Goal: Find specific page/section

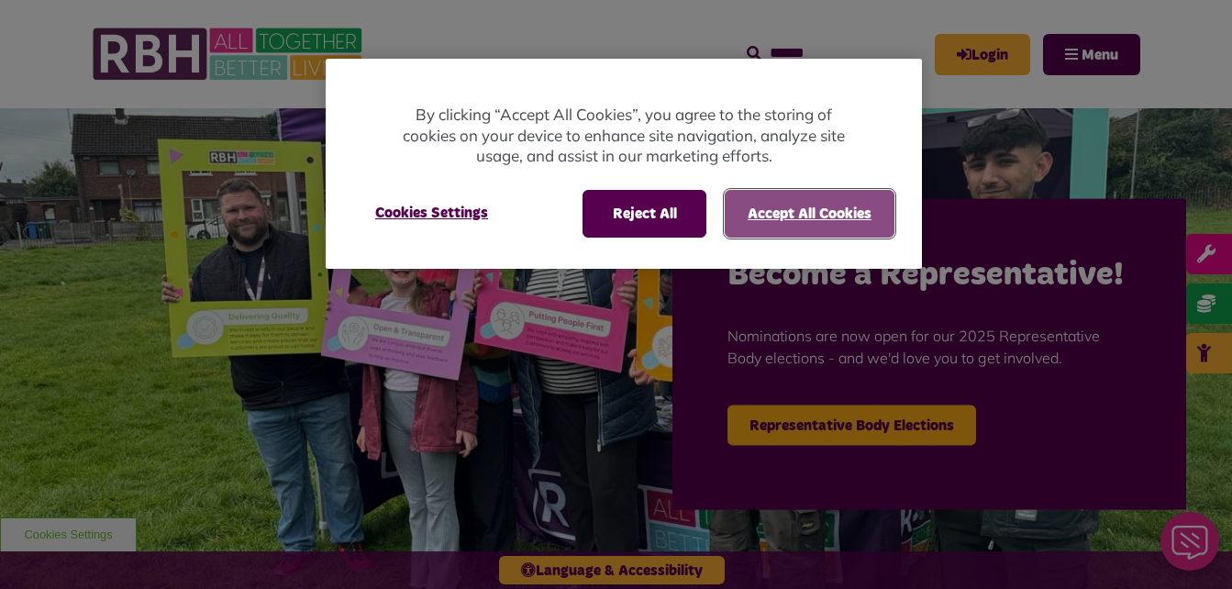
click at [843, 204] on button "Accept All Cookies" at bounding box center [810, 214] width 170 height 48
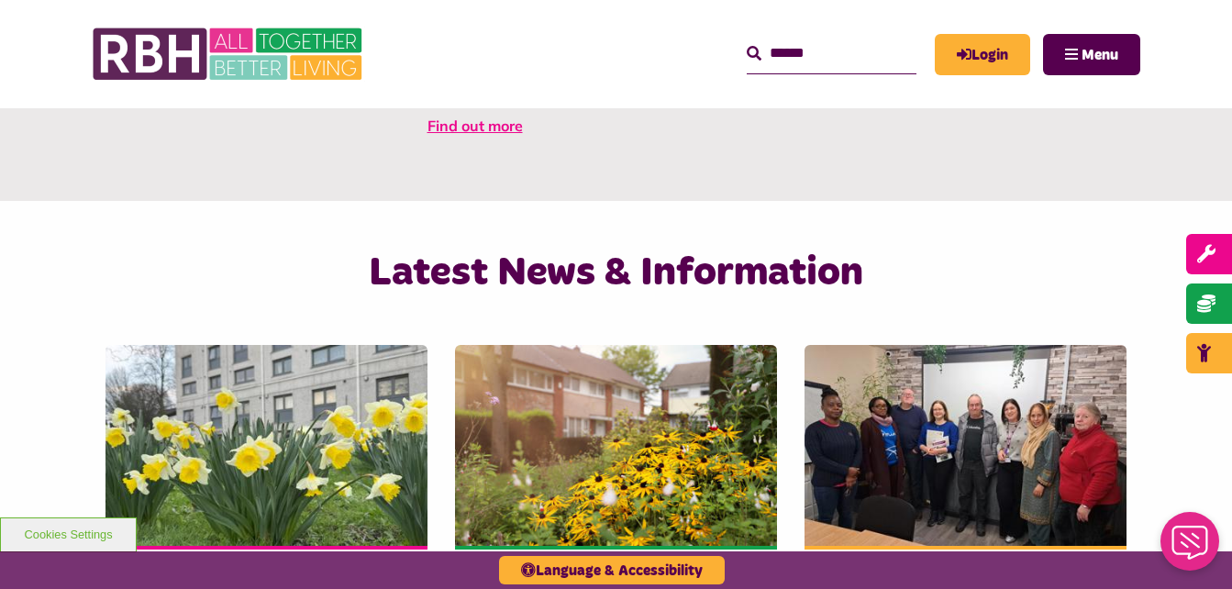
scroll to position [515, 0]
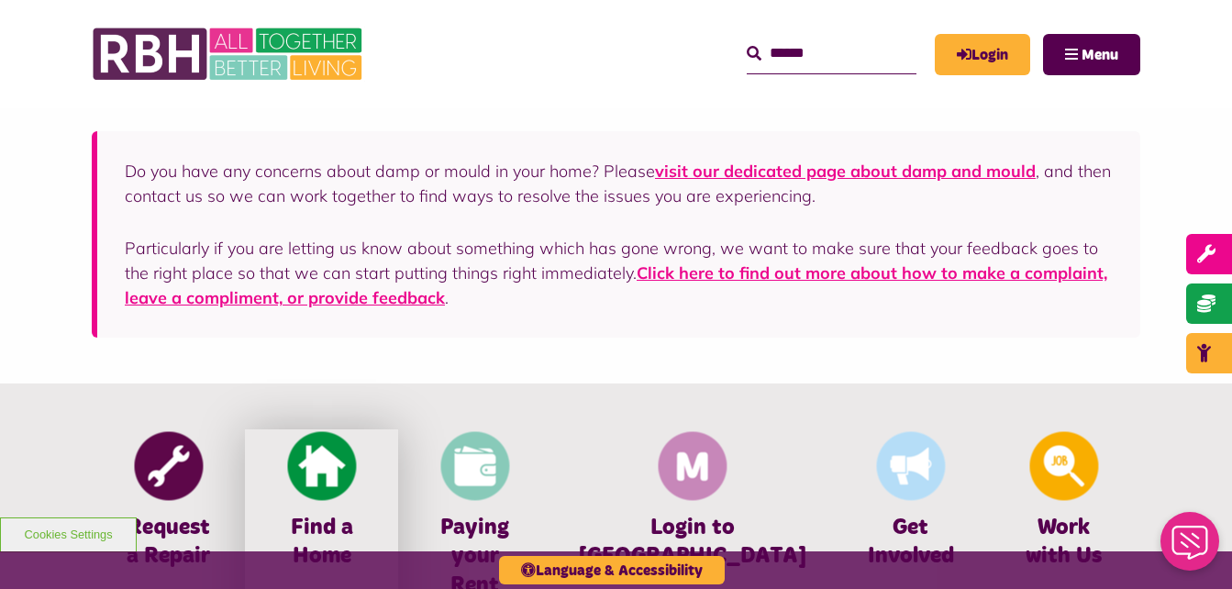
click at [356, 461] on img at bounding box center [321, 466] width 69 height 69
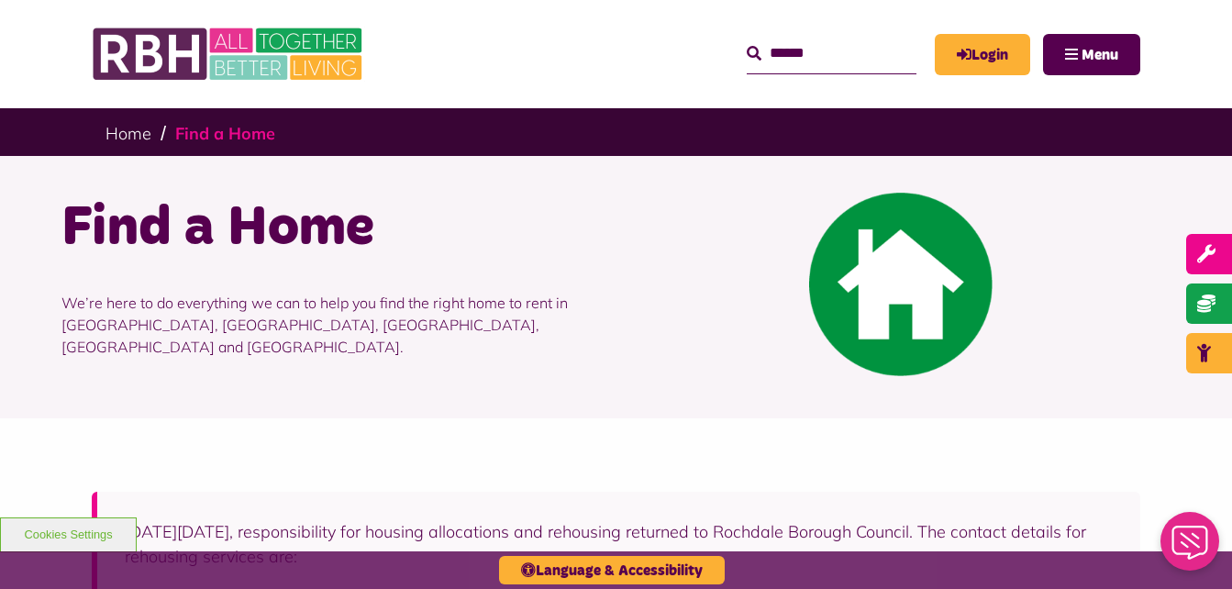
click at [219, 136] on link "Find a Home" at bounding box center [225, 133] width 100 height 21
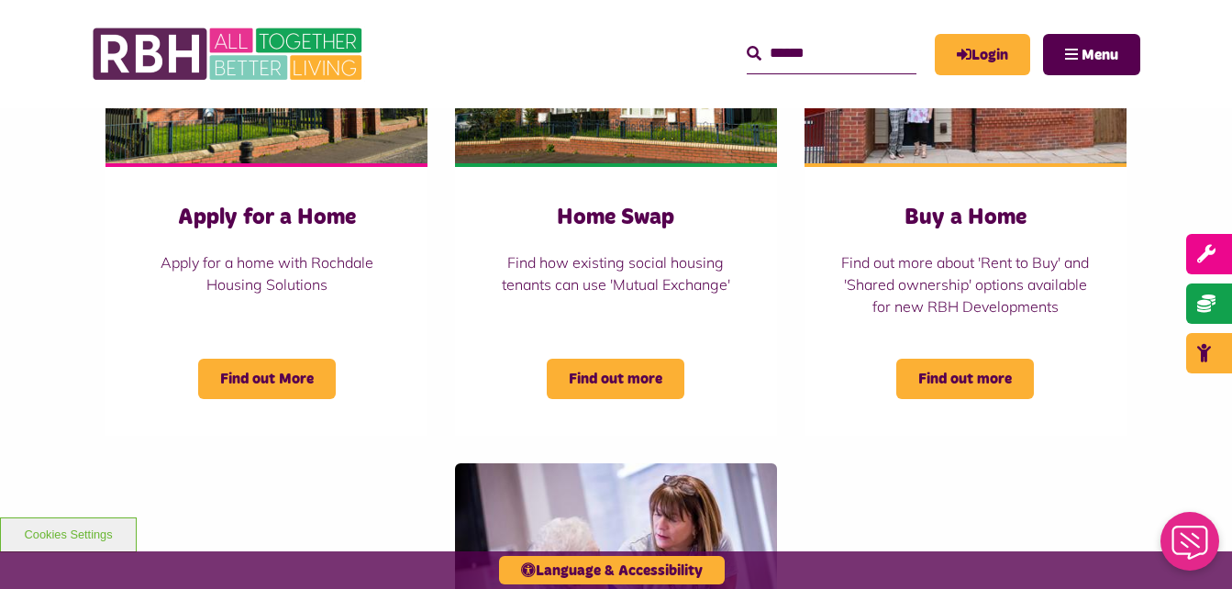
scroll to position [809, 0]
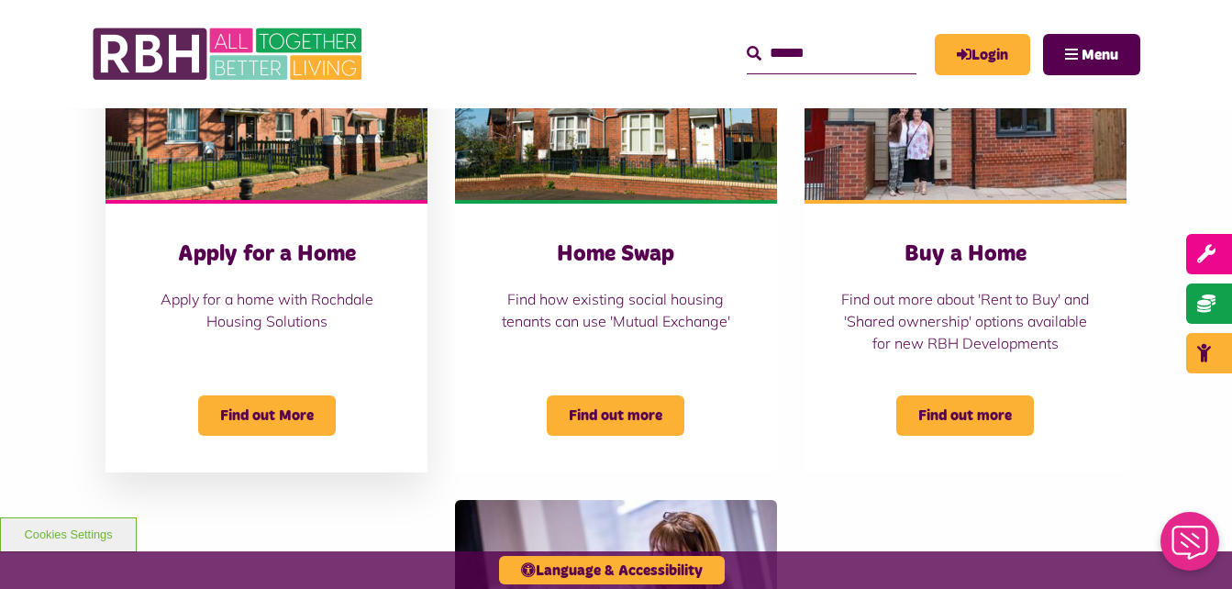
click at [330, 168] on img "Belton Avenue Apply for a Home Apply for a home with Rochdale Housing Solutions…" at bounding box center [267, 99] width 322 height 201
